Goal: Browse casually

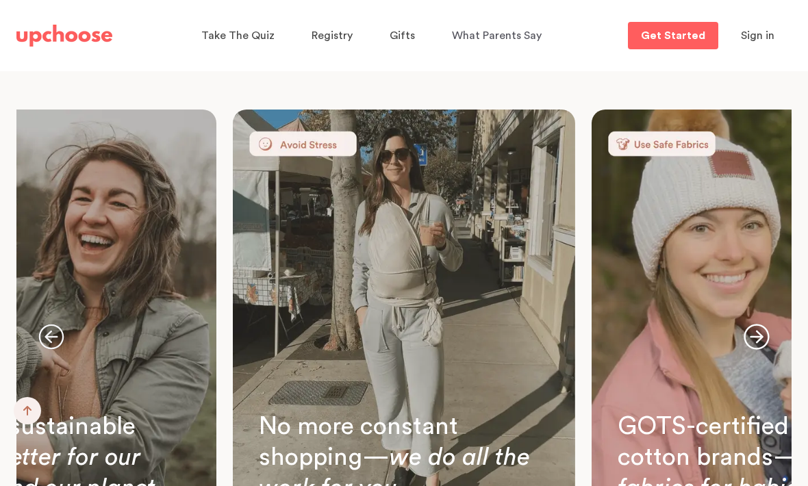
scroll to position [3901, 0]
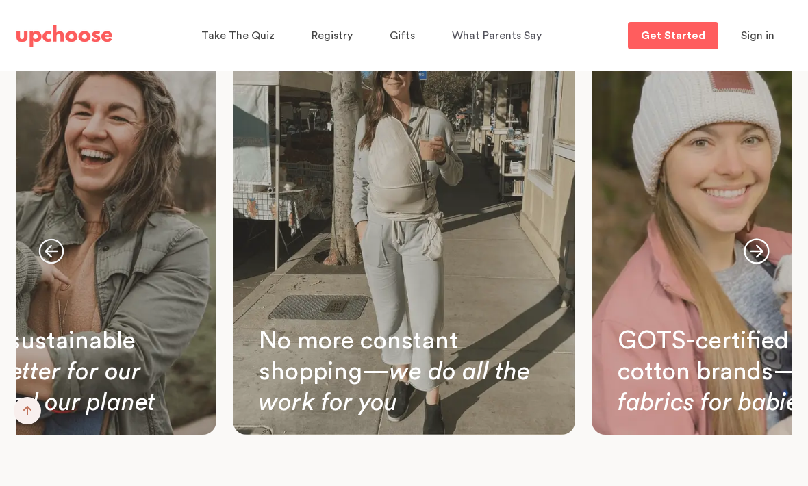
click at [717, 1] on div "Take The Quiz Registry Gifts What Parents Say Home Take The Quiz Registry Gifti…" at bounding box center [404, 35] width 808 height 71
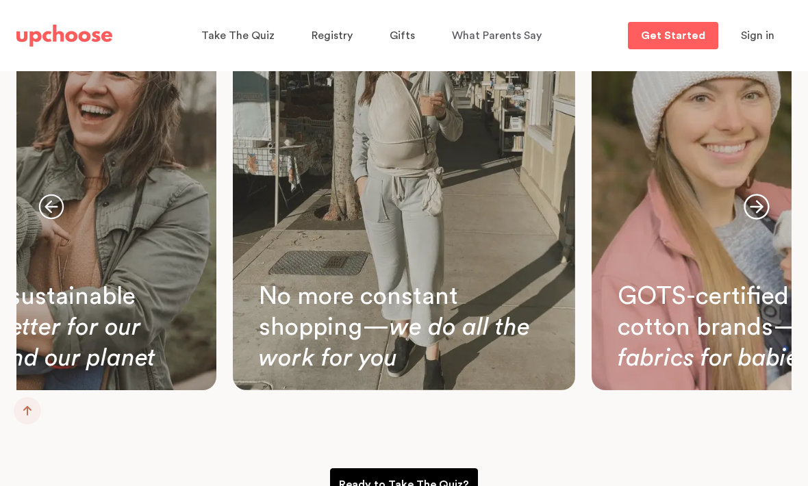
scroll to position [3946, 0]
